Goal: Find specific page/section: Find specific page/section

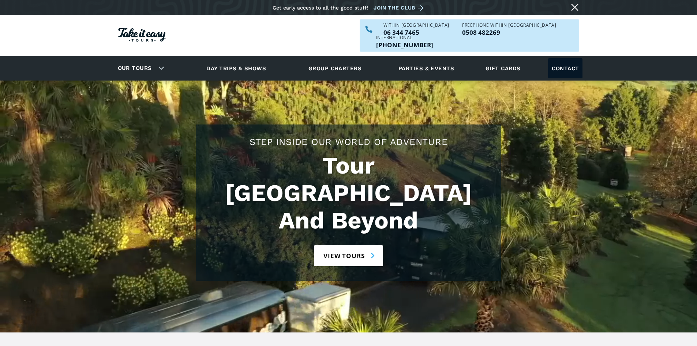
click at [560, 58] on link "Contact" at bounding box center [565, 68] width 34 height 20
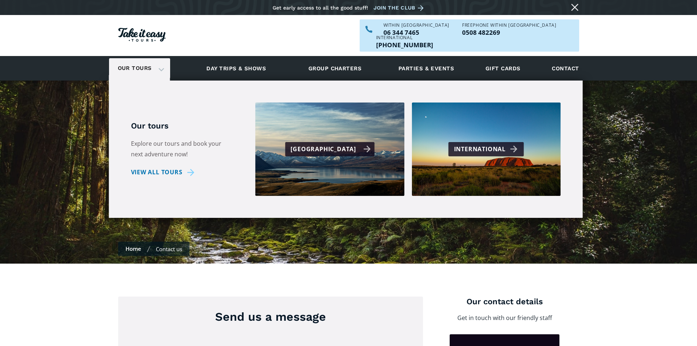
click at [342, 144] on div "[GEOGRAPHIC_DATA]" at bounding box center [331, 149] width 80 height 11
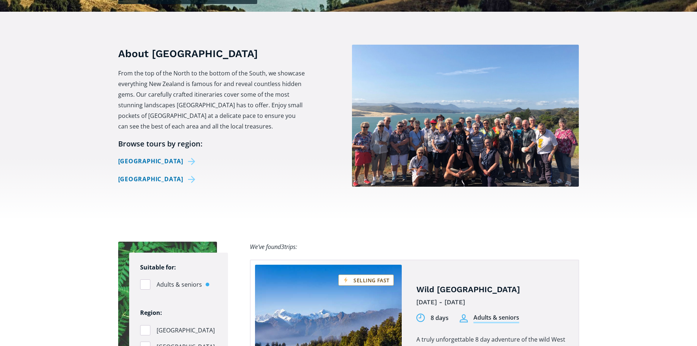
scroll to position [256, 0]
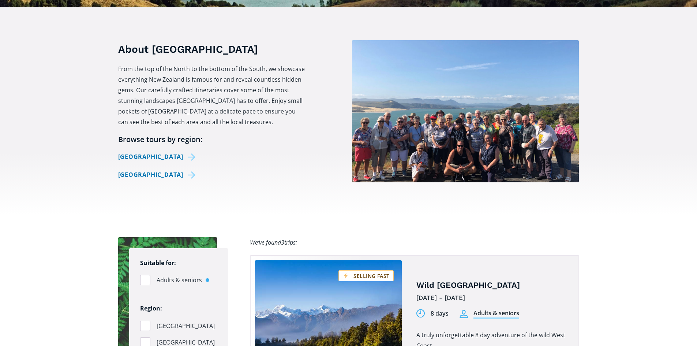
checkbox input "true"
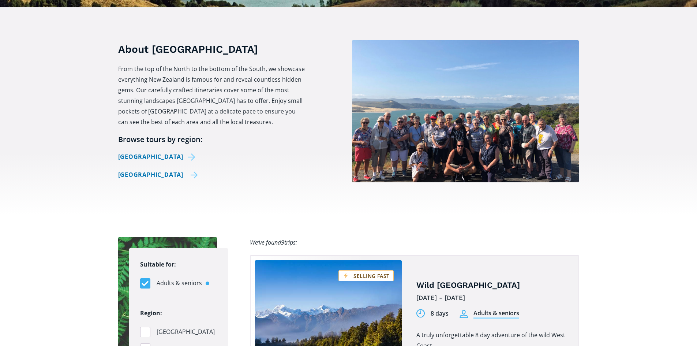
click at [161, 169] on link "[GEOGRAPHIC_DATA]" at bounding box center [158, 174] width 80 height 11
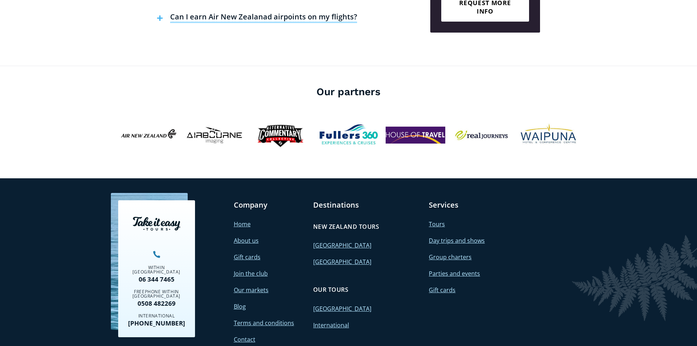
scroll to position [1597, 0]
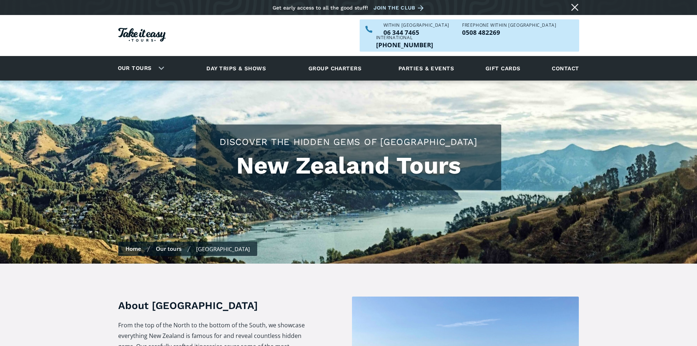
scroll to position [256, 0]
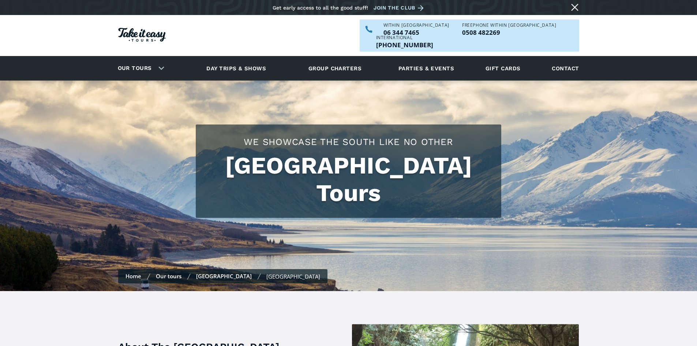
checkbox input "true"
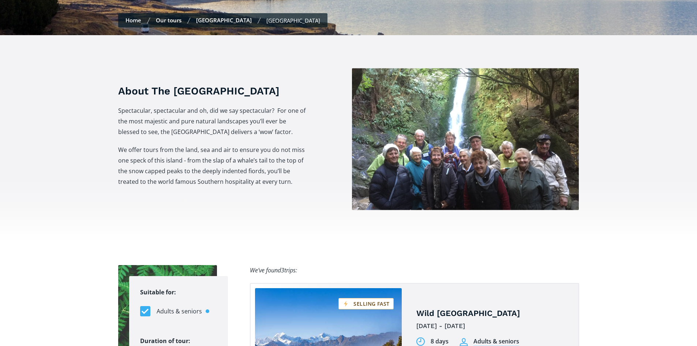
scroll to position [256, 0]
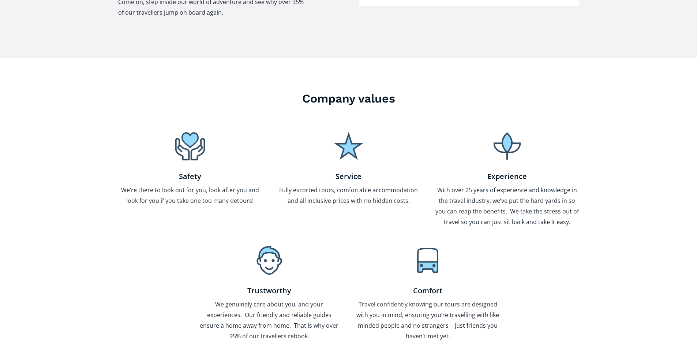
scroll to position [439, 0]
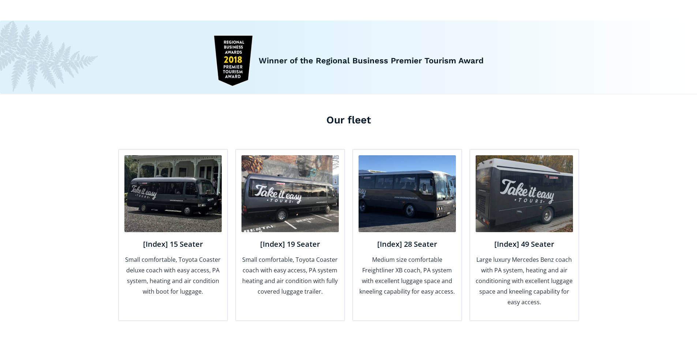
scroll to position [769, 0]
